Goal: Task Accomplishment & Management: Manage account settings

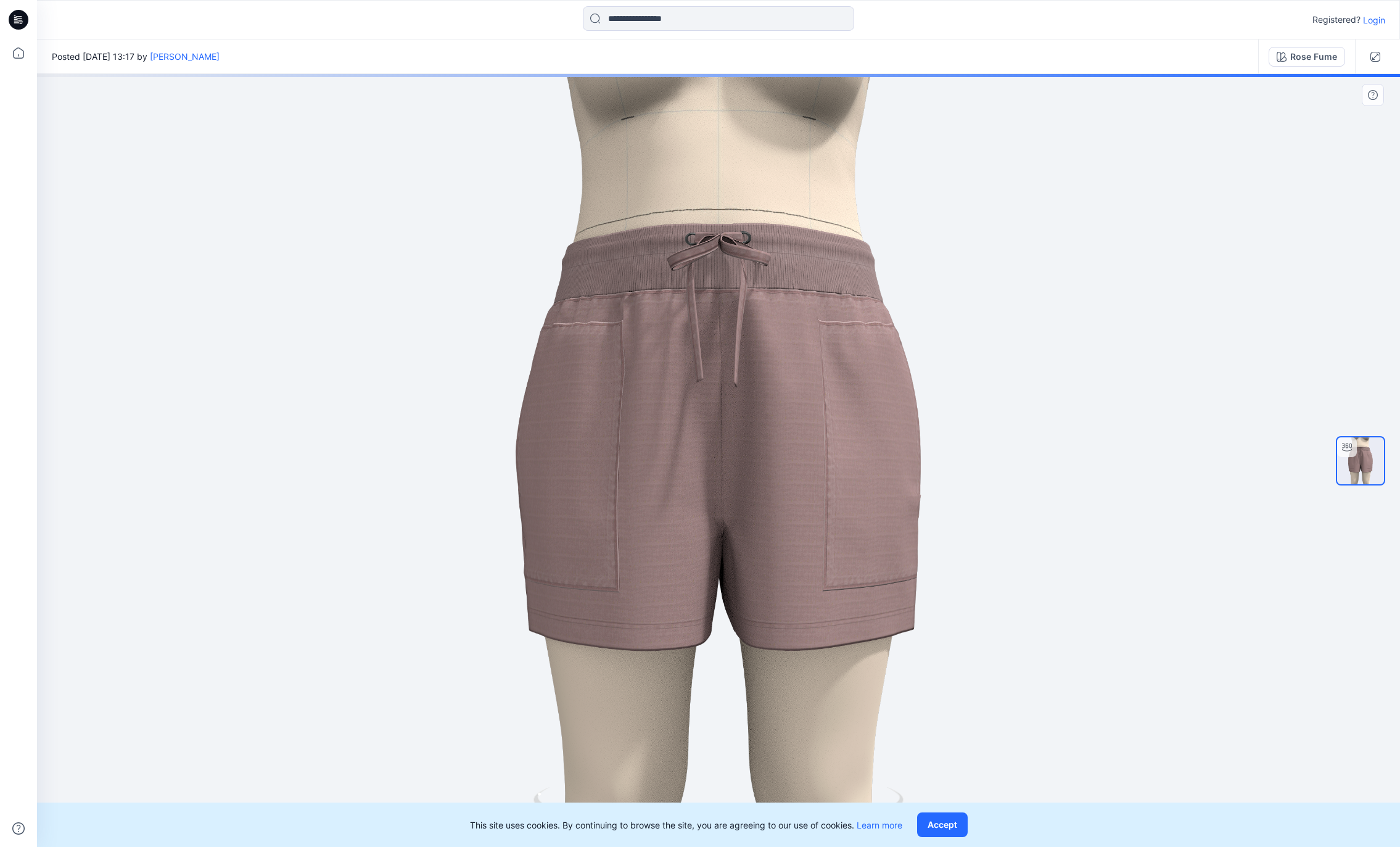
drag, startPoint x: 961, startPoint y: 824, endPoint x: 949, endPoint y: 819, distance: 13.0
click at [961, 824] on button "Accept" at bounding box center [943, 825] width 51 height 25
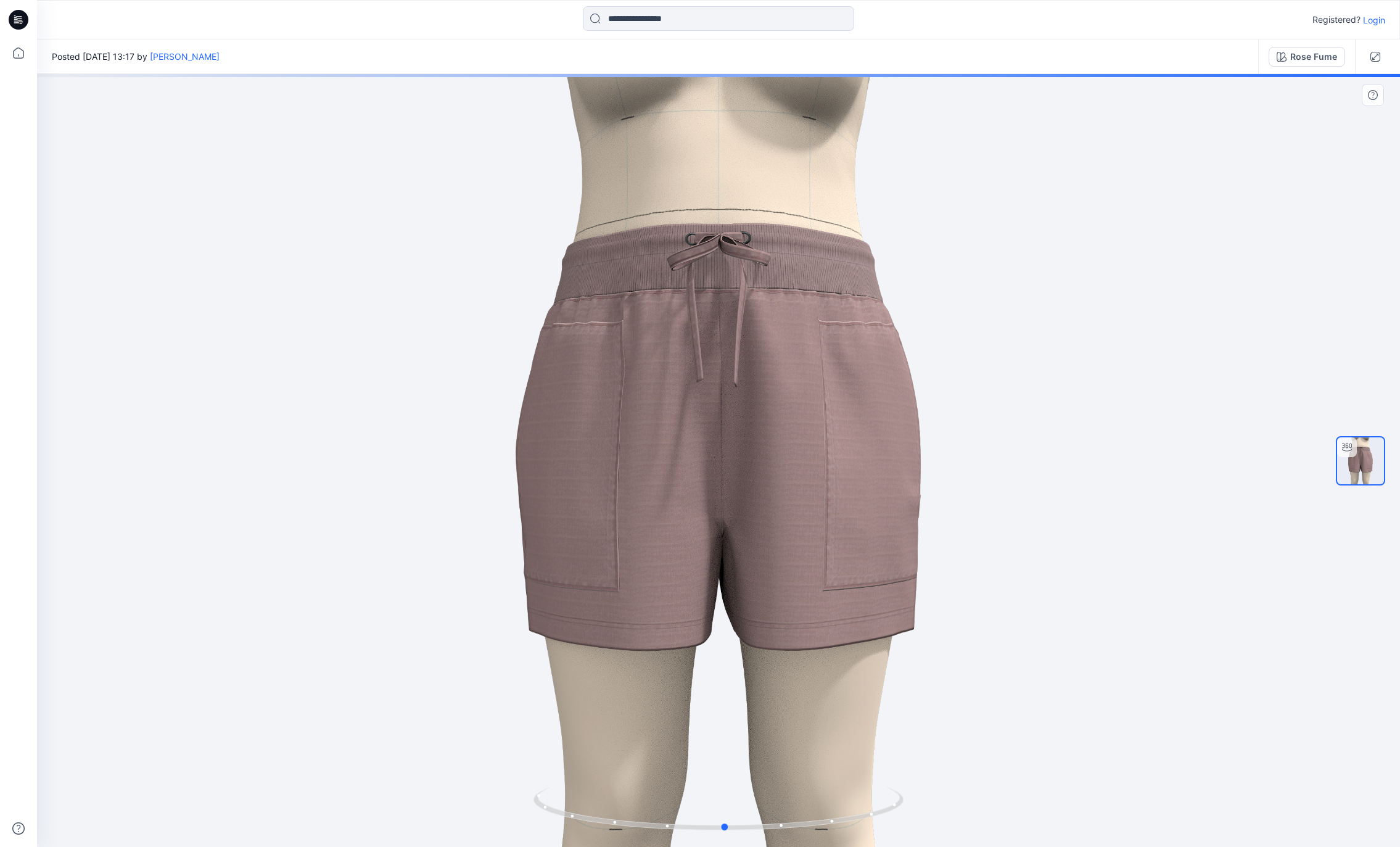
drag, startPoint x: 865, startPoint y: 818, endPoint x: 869, endPoint y: 774, distance: 44.2
click at [870, 776] on div at bounding box center [718, 460] width 1362 height 773
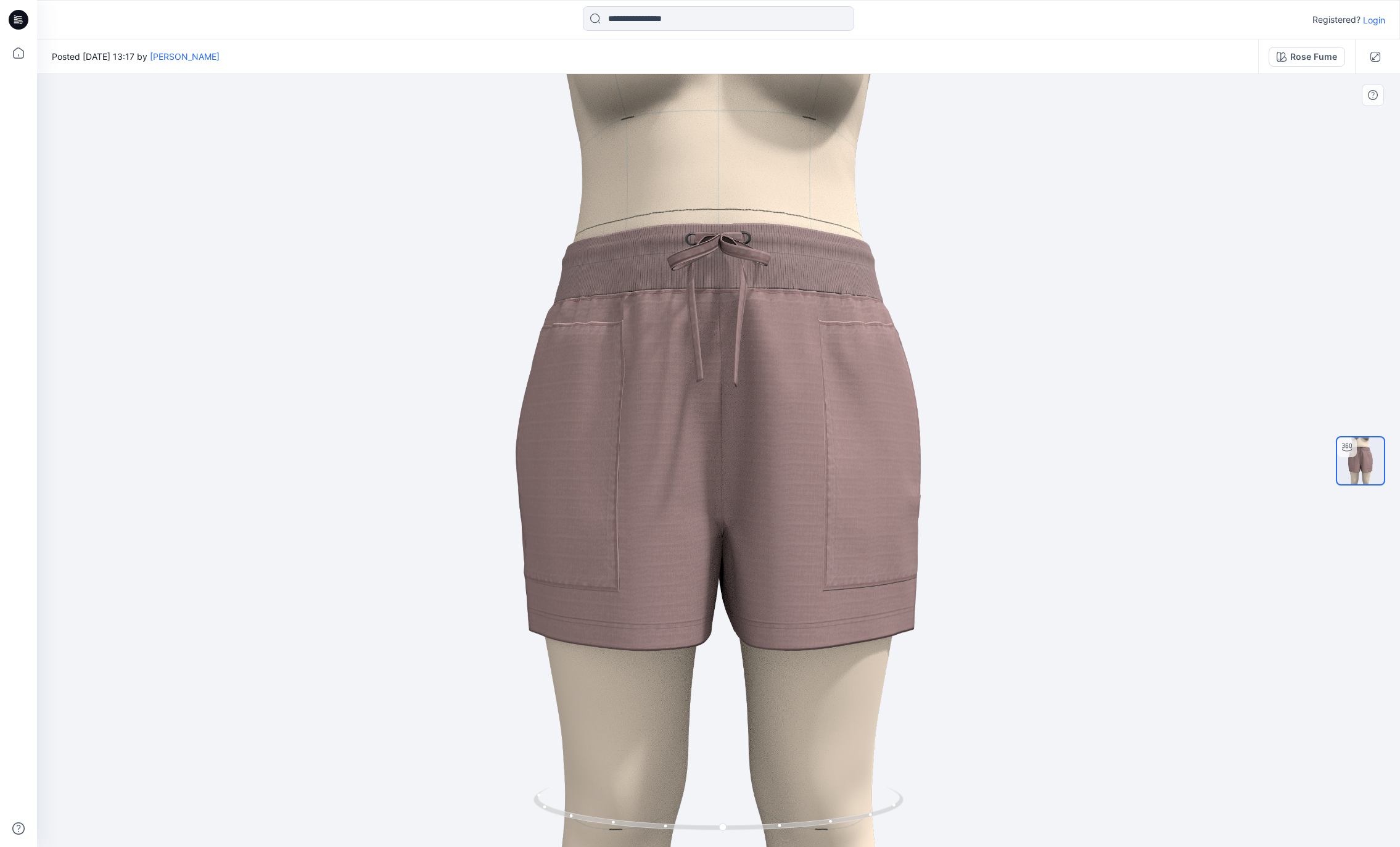
click at [1375, 258] on div at bounding box center [718, 460] width 1362 height 773
click at [1312, 103] on div at bounding box center [718, 460] width 1362 height 773
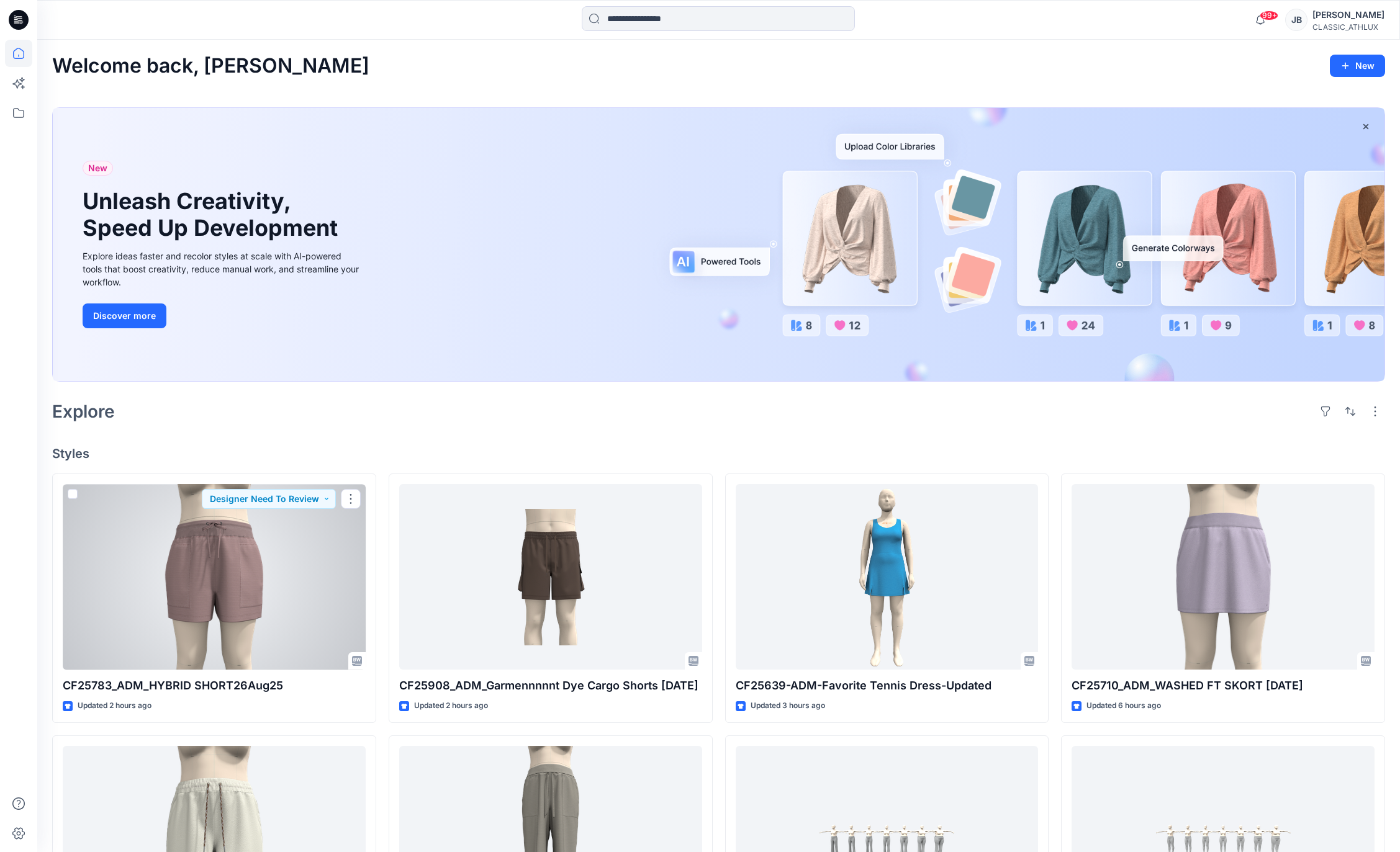
click at [278, 582] on div at bounding box center [214, 577] width 303 height 185
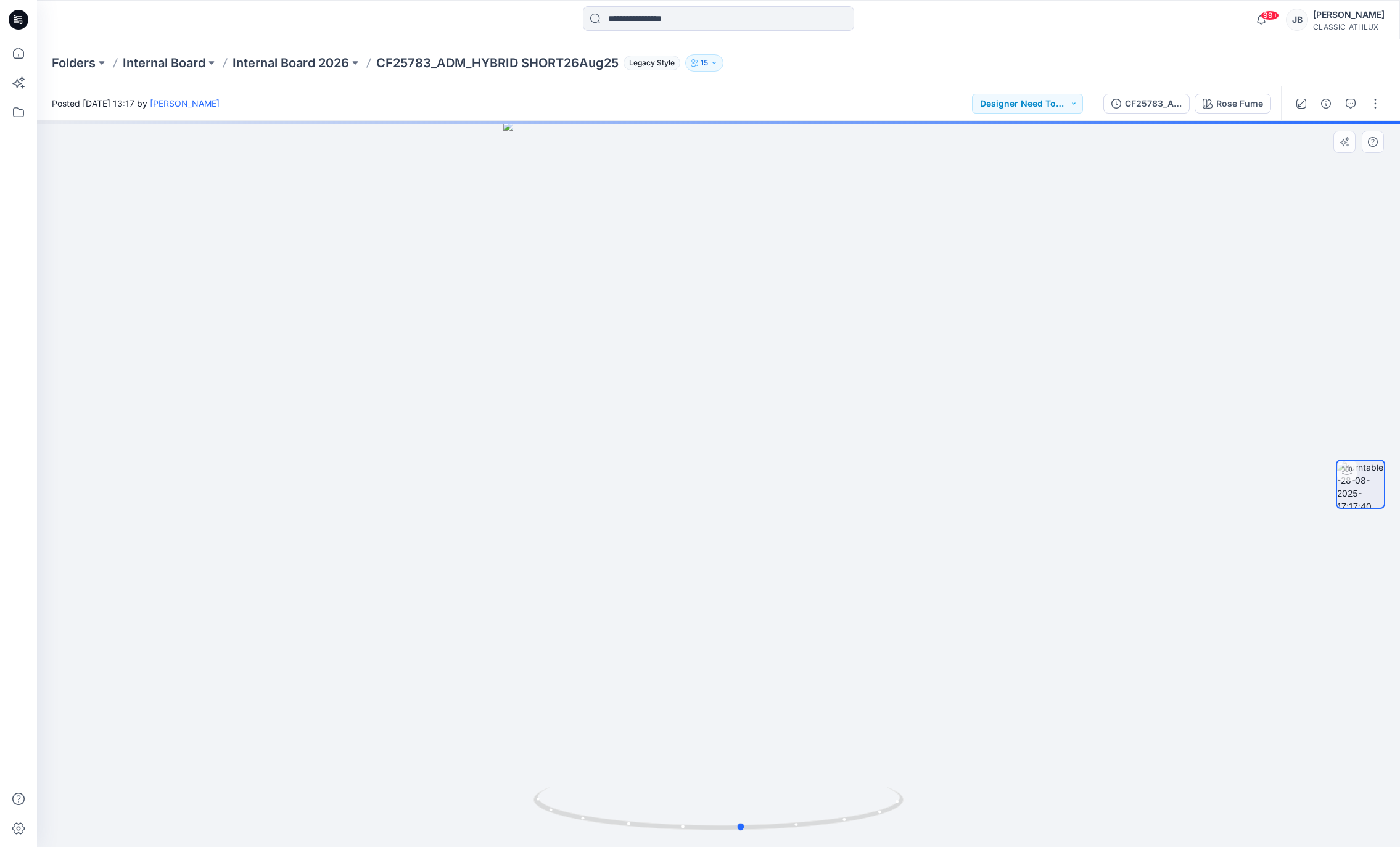
drag, startPoint x: 794, startPoint y: 594, endPoint x: 811, endPoint y: 567, distance: 31.9
click at [813, 568] on div at bounding box center [718, 484] width 1362 height 726
click at [1018, 107] on button "Designer Need To Review" at bounding box center [1027, 104] width 111 height 20
click at [1022, 160] on p "Accepted" at bounding box center [1018, 160] width 39 height 16
